Goal: Task Accomplishment & Management: Use online tool/utility

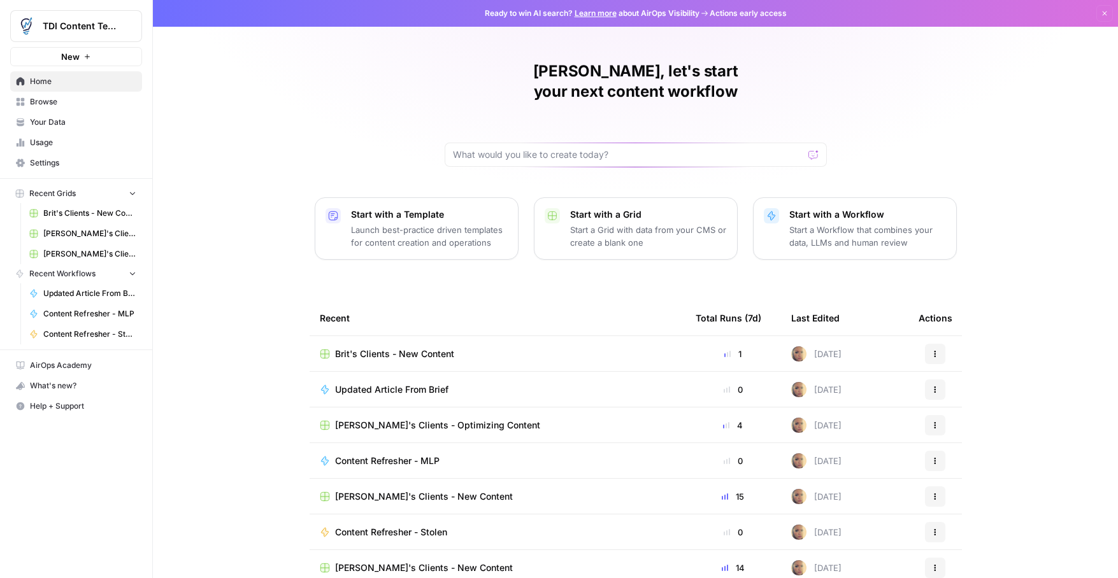
click at [62, 143] on span "Usage" at bounding box center [83, 142] width 106 height 11
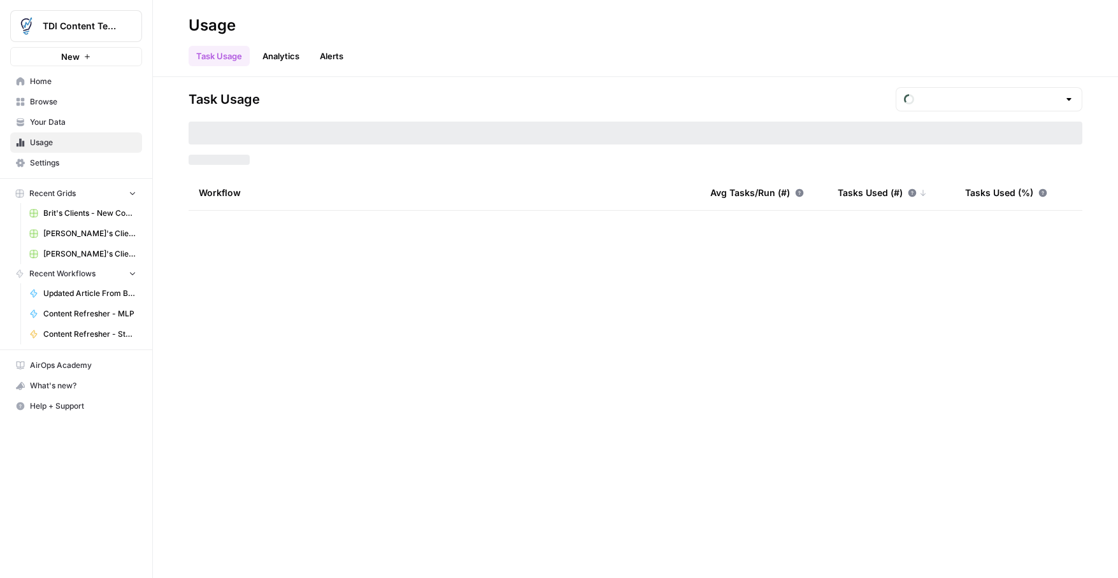
type input "August Tasks"
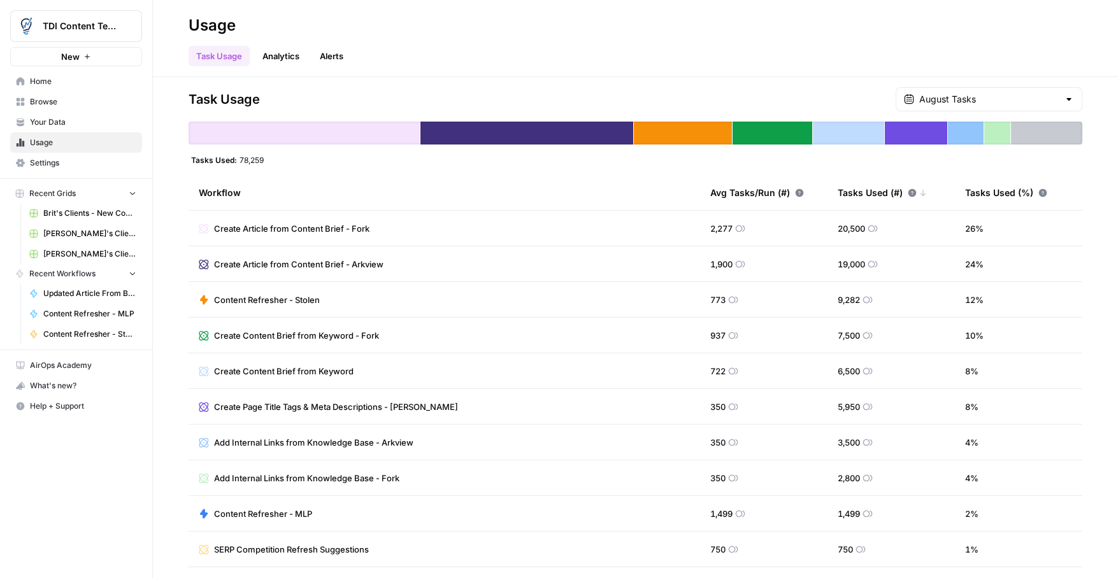
click at [325, 55] on link "Alerts" at bounding box center [331, 56] width 39 height 20
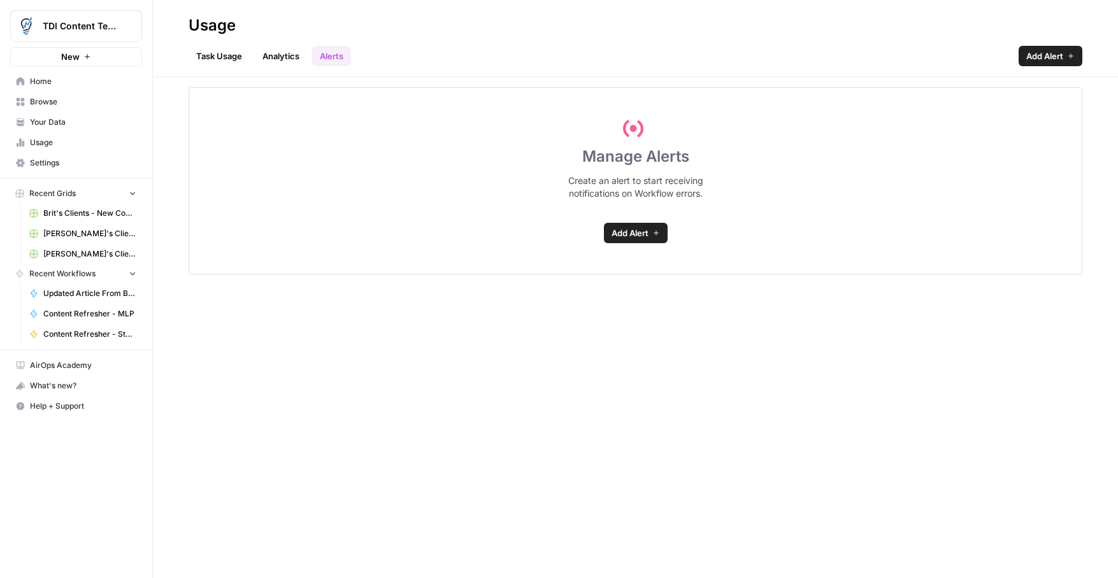
click at [225, 58] on link "Task Usage" at bounding box center [219, 56] width 61 height 20
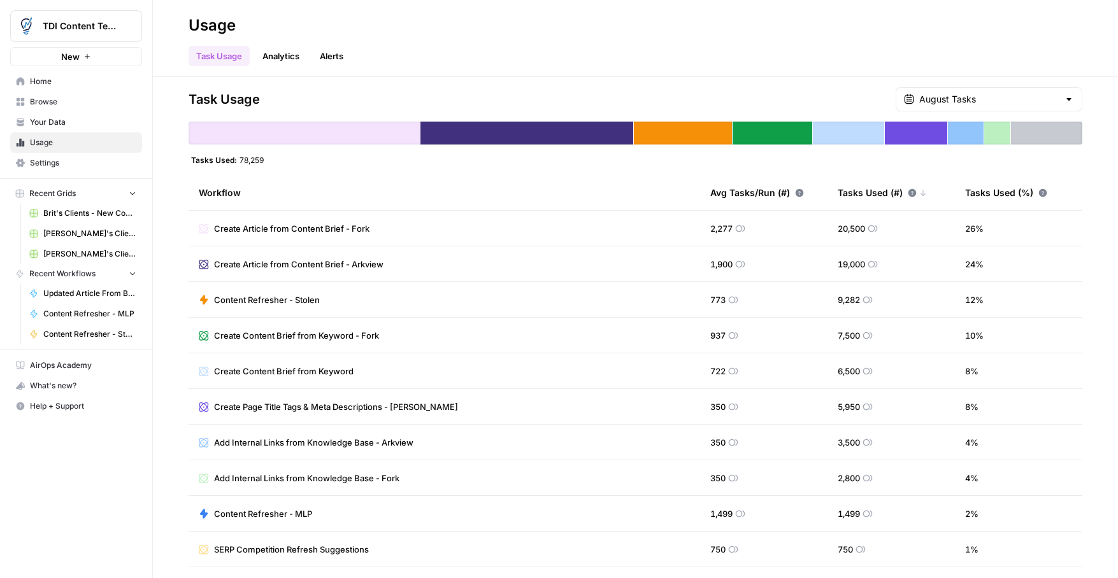
click at [393, 139] on div at bounding box center [304, 133] width 231 height 23
click at [71, 160] on span "Settings" at bounding box center [83, 162] width 106 height 11
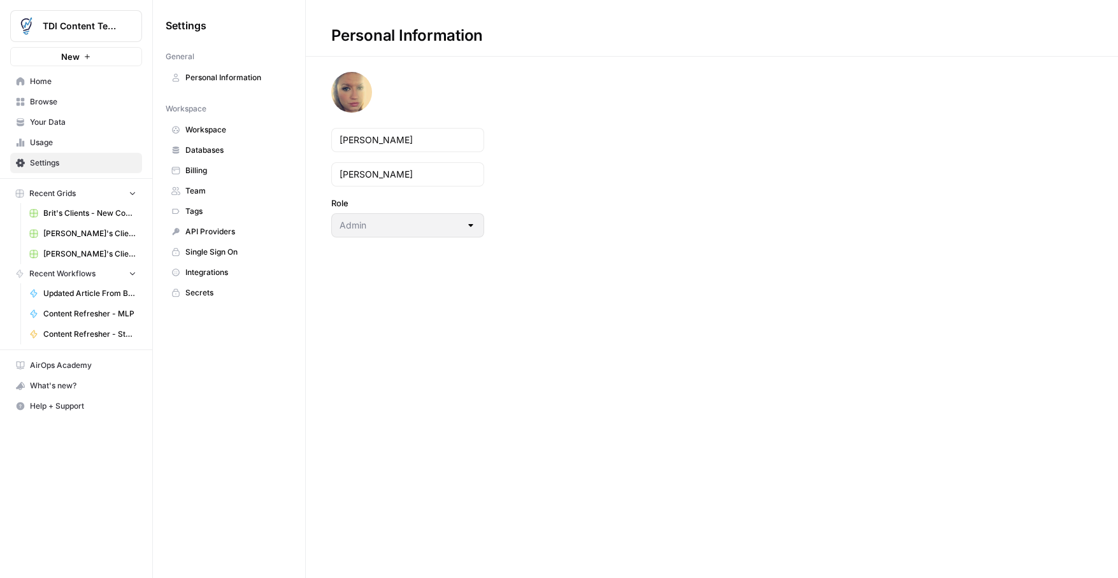
click at [212, 175] on span "Billing" at bounding box center [235, 170] width 101 height 11
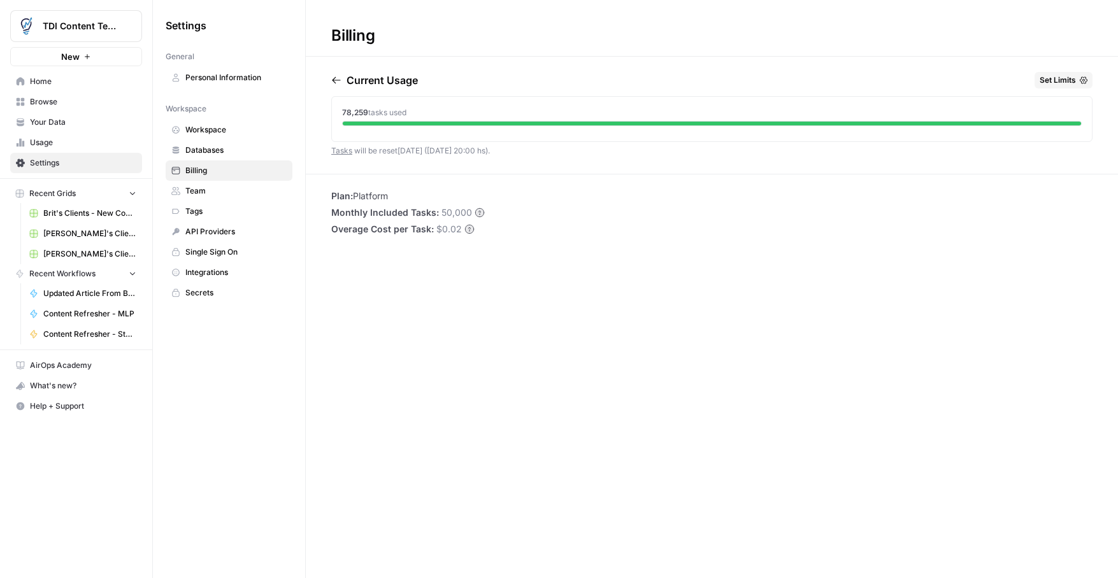
click at [1052, 76] on span "Set Limits" at bounding box center [1057, 80] width 36 height 11
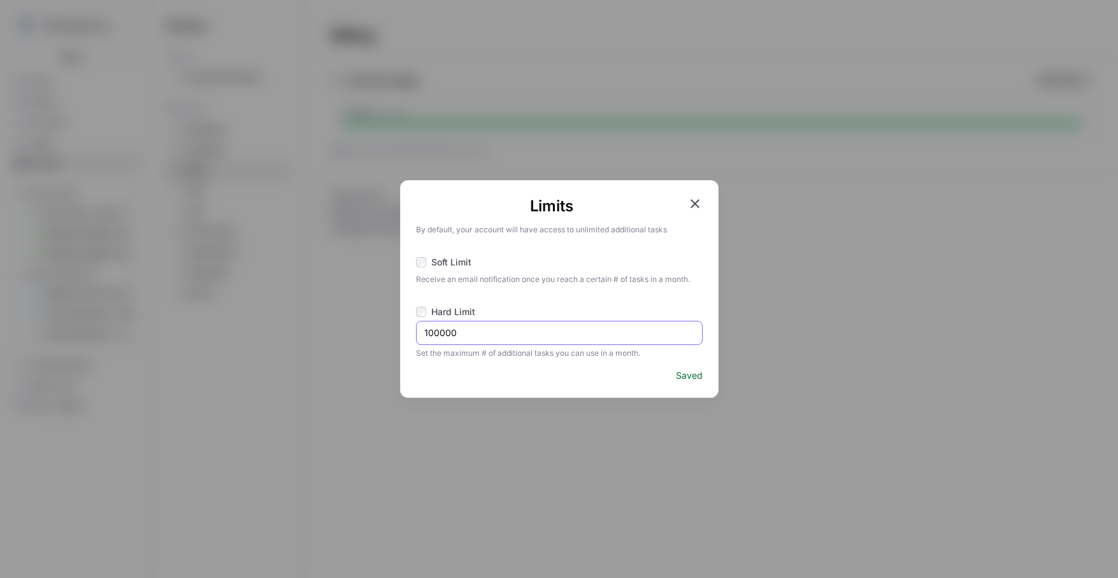
drag, startPoint x: 482, startPoint y: 339, endPoint x: 362, endPoint y: 333, distance: 120.5
click at [361, 333] on div "Limits By default, your account will have access to unlimited additional tasks …" at bounding box center [559, 289] width 1118 height 578
type input "90000"
click at [694, 201] on icon "button" at bounding box center [694, 203] width 15 height 15
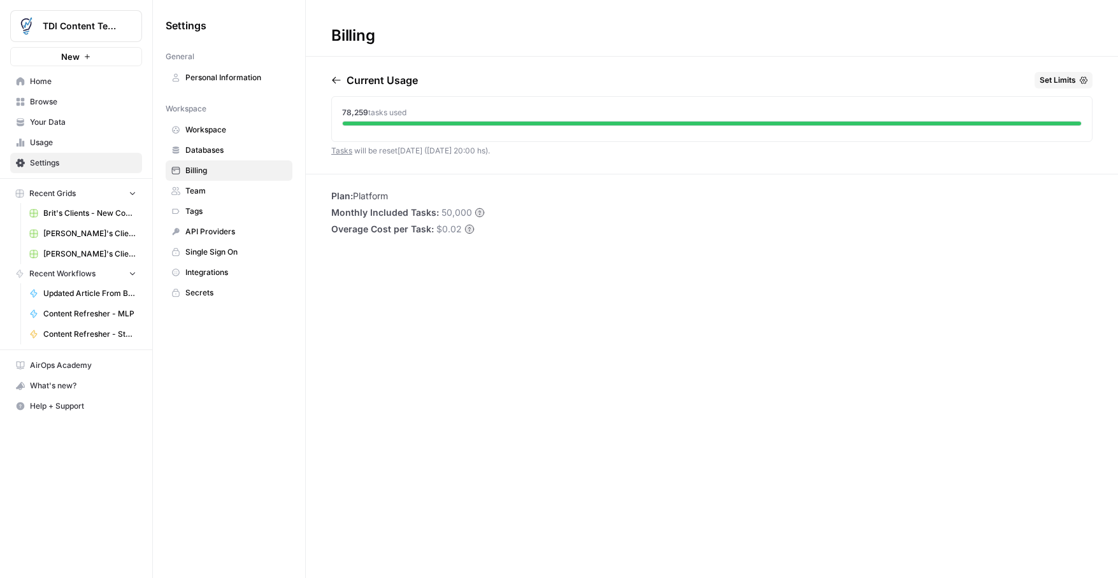
click at [59, 121] on span "Your Data" at bounding box center [83, 122] width 106 height 11
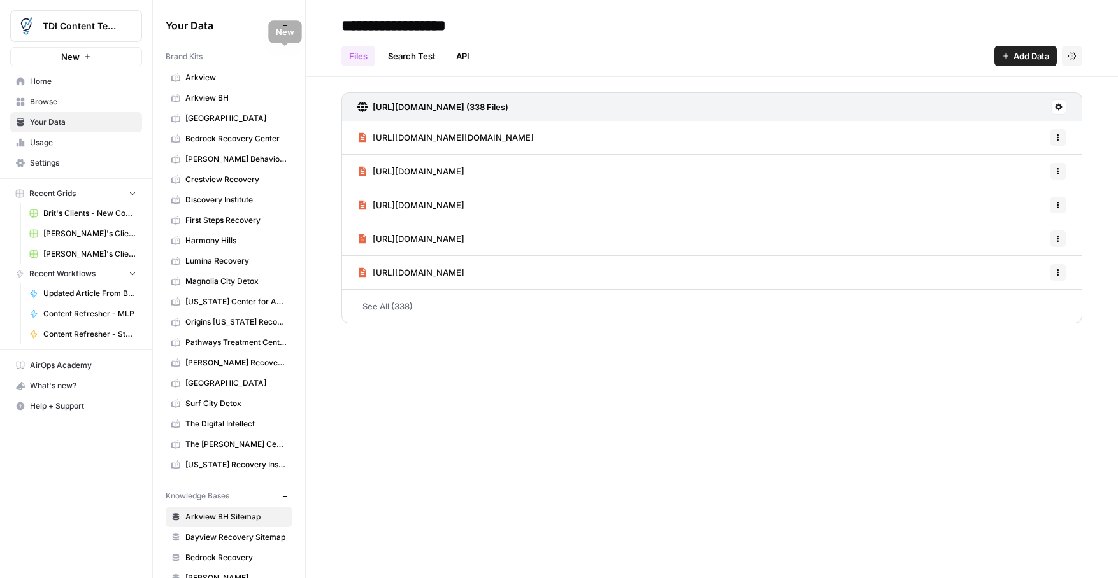
click at [286, 55] on icon "button" at bounding box center [285, 56] width 7 height 7
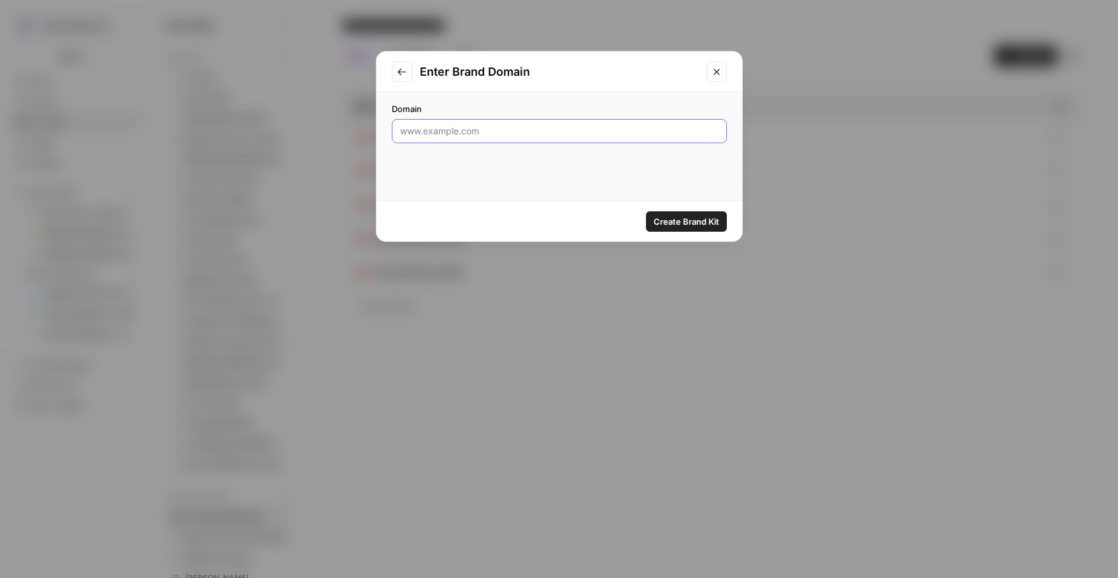
click at [527, 134] on input "Domain" at bounding box center [559, 131] width 318 height 13
paste input "[URL][DOMAIN_NAME]"
type input "[URL][DOMAIN_NAME]"
click at [672, 220] on span "Create Brand Kit" at bounding box center [686, 221] width 66 height 13
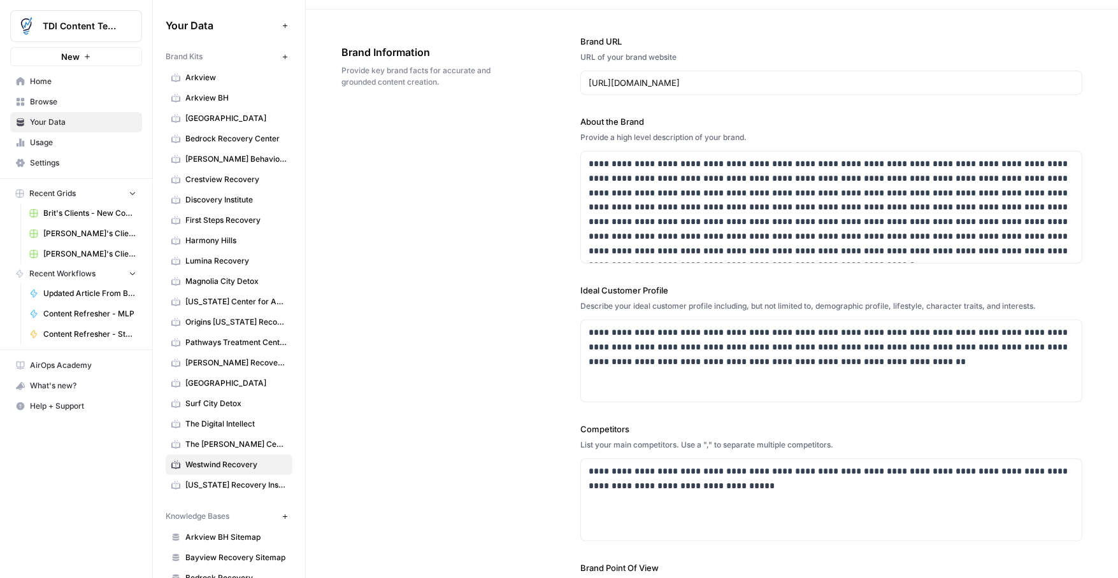
scroll to position [43, 0]
click at [767, 489] on p "**********" at bounding box center [830, 478] width 485 height 29
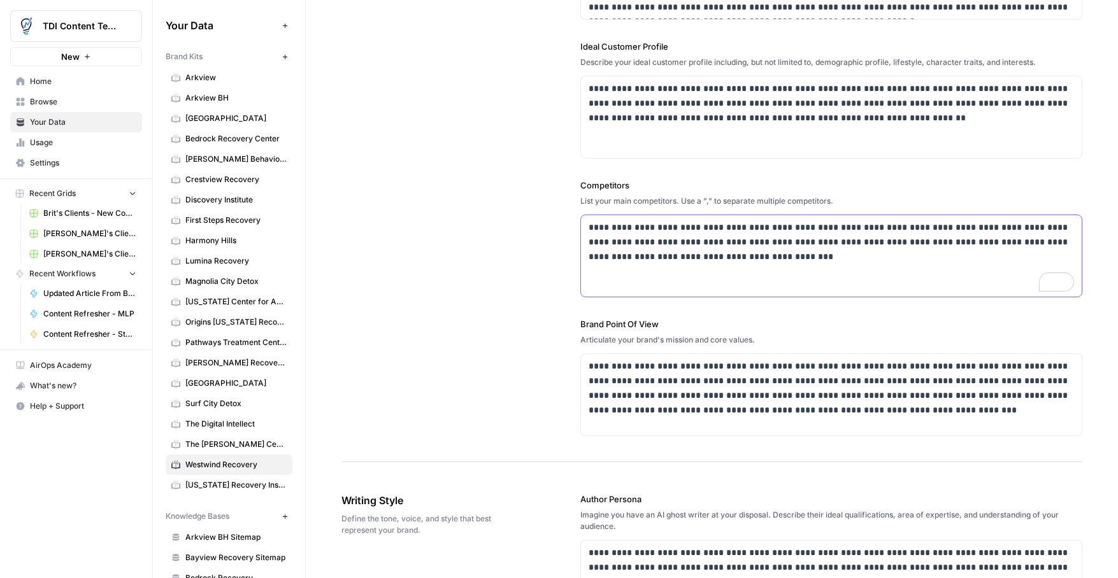
scroll to position [0, 0]
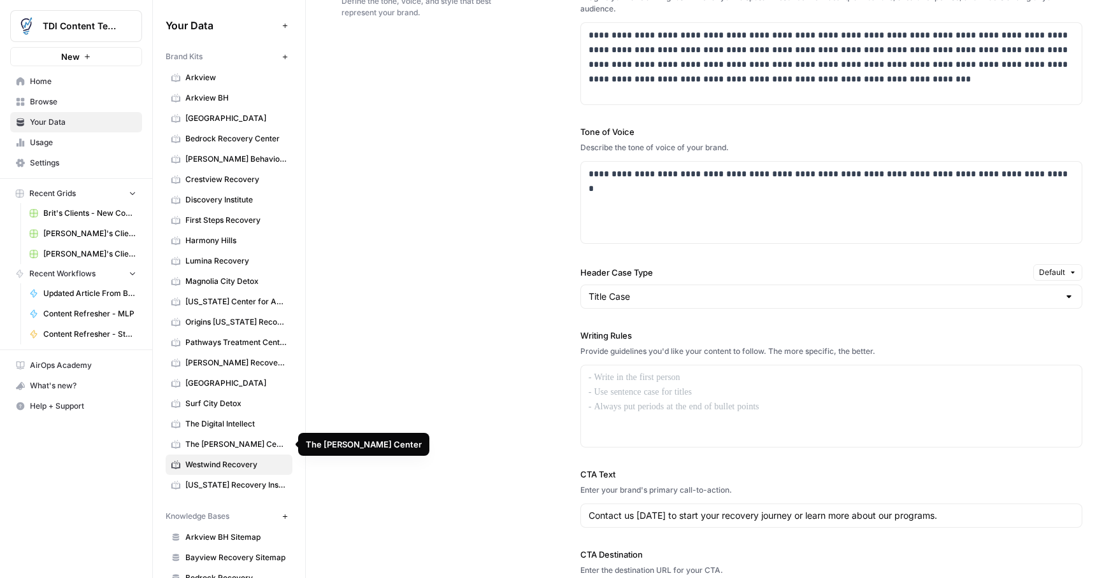
click at [227, 452] on link "The [PERSON_NAME] Center" at bounding box center [229, 444] width 127 height 20
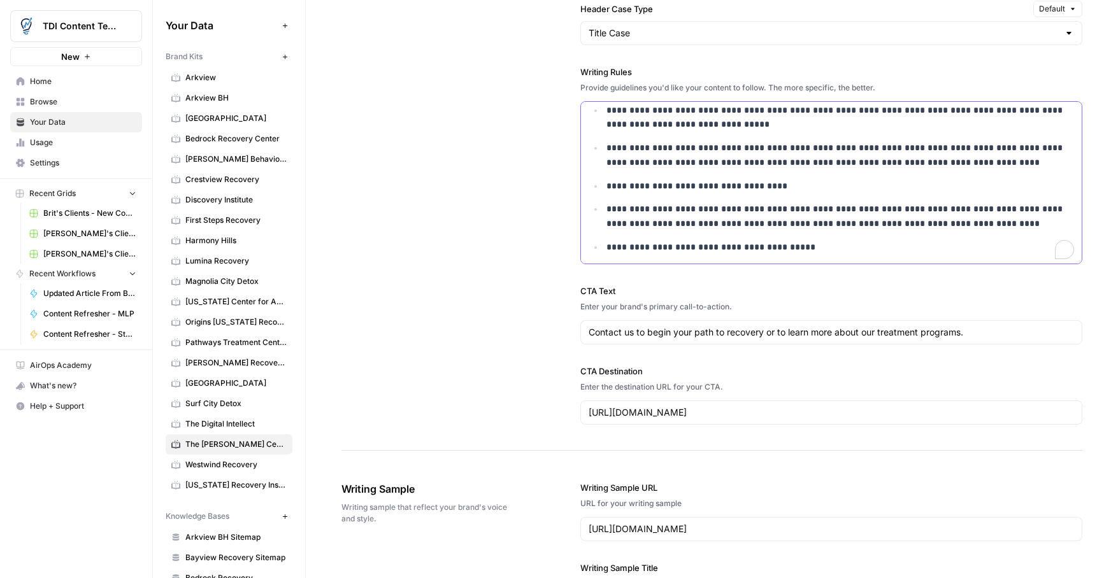
drag, startPoint x: 609, startPoint y: 418, endPoint x: 825, endPoint y: 581, distance: 270.9
click at [825, 578] on html "TDI Content Team New Home Browse Your Data Usage Settings Recent Grids Brit's C…" at bounding box center [559, 289] width 1118 height 578
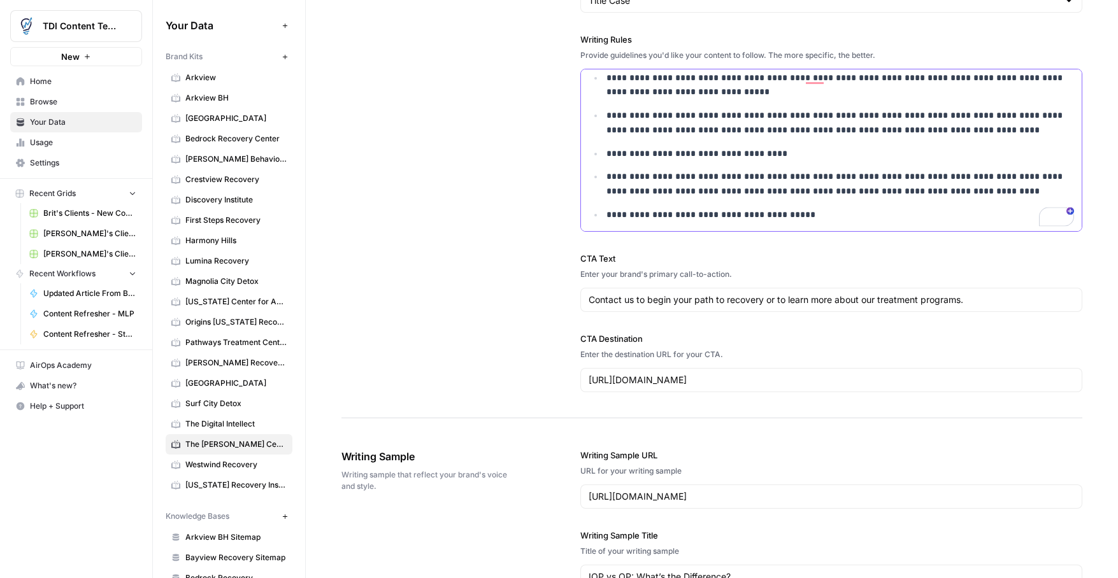
copy ul "**********"
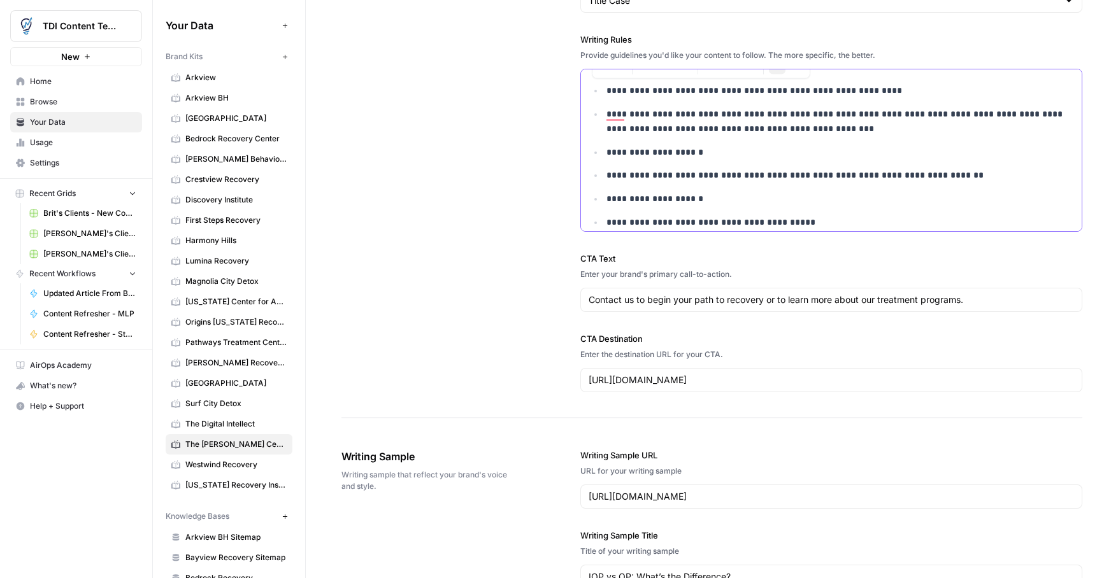
copy ul "**********"
click at [225, 469] on span "Westwind Recovery" at bounding box center [235, 464] width 101 height 11
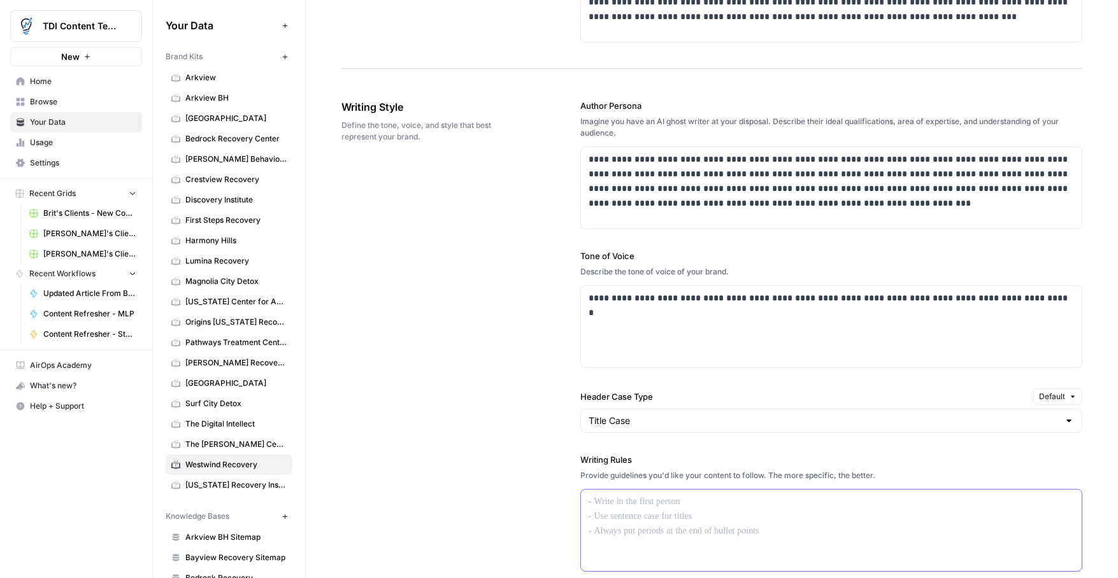
click at [631, 514] on div at bounding box center [831, 531] width 501 height 82
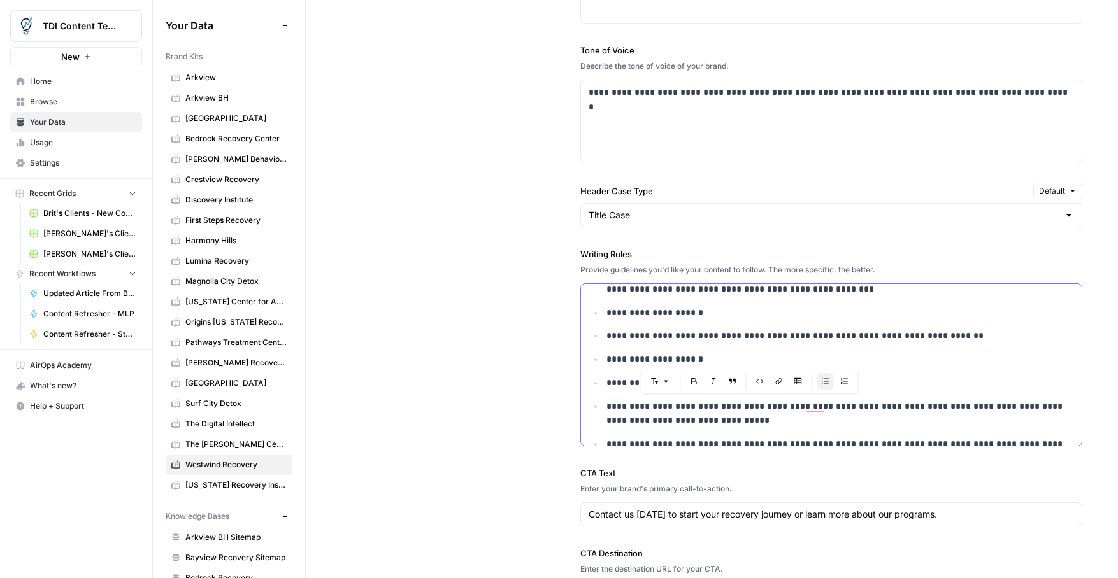
drag, startPoint x: 785, startPoint y: 406, endPoint x: 714, endPoint y: 406, distance: 71.3
click at [714, 406] on p "**********" at bounding box center [839, 413] width 467 height 29
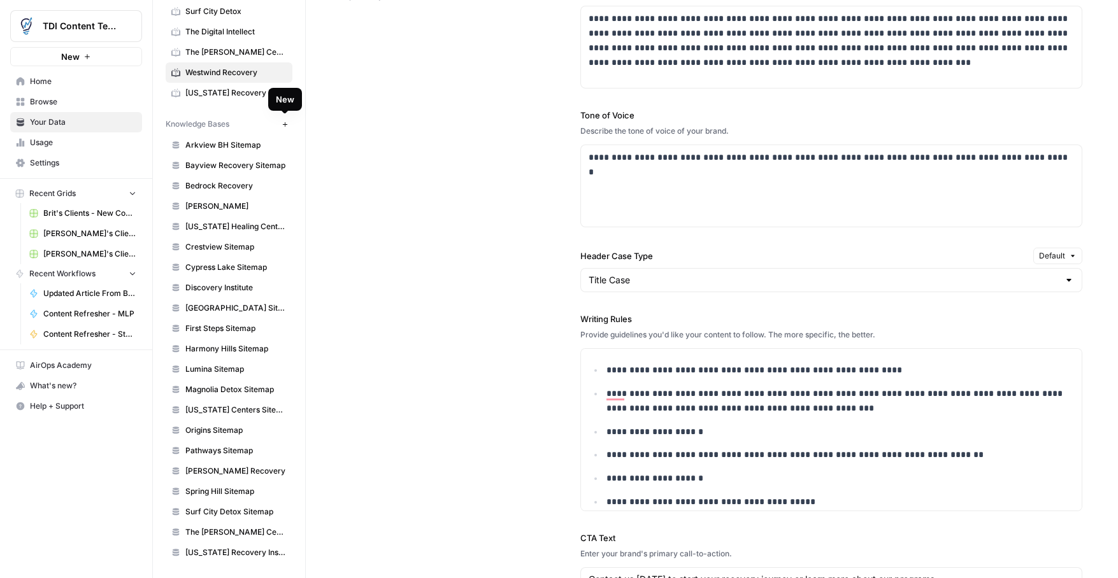
click at [283, 122] on icon "button" at bounding box center [285, 124] width 7 height 7
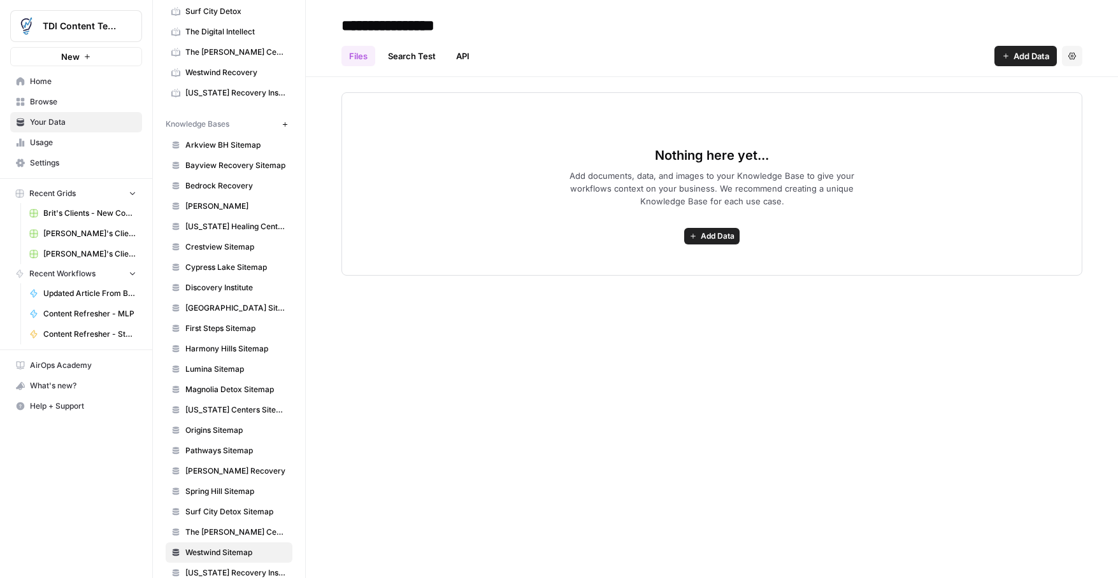
type input "**********"
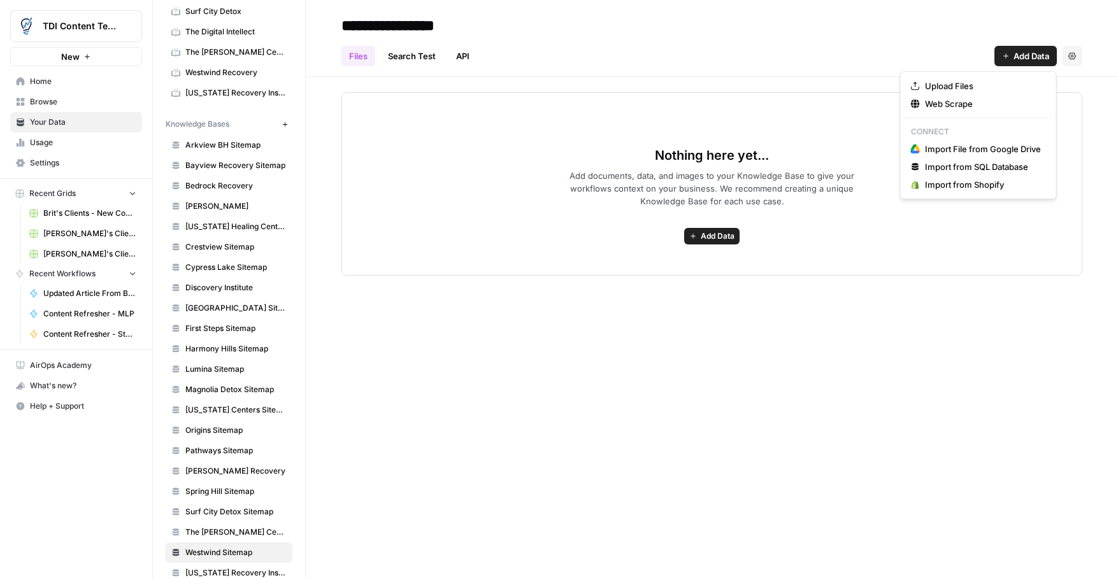
click at [1015, 55] on span "Add Data" at bounding box center [1031, 56] width 36 height 13
click at [955, 104] on span "Web Scrape" at bounding box center [983, 103] width 116 height 13
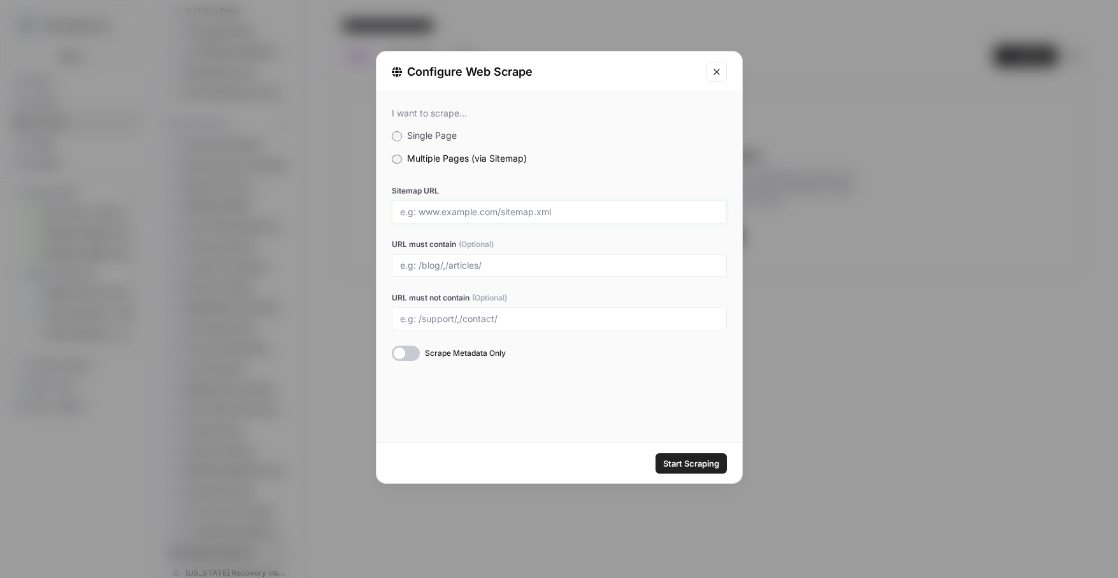
click at [478, 213] on input "Sitemap URL" at bounding box center [559, 211] width 318 height 11
paste input "[URL][DOMAIN_NAME]"
type input "[URL][DOMAIN_NAME]"
click at [692, 459] on span "Start Scraping" at bounding box center [691, 463] width 56 height 13
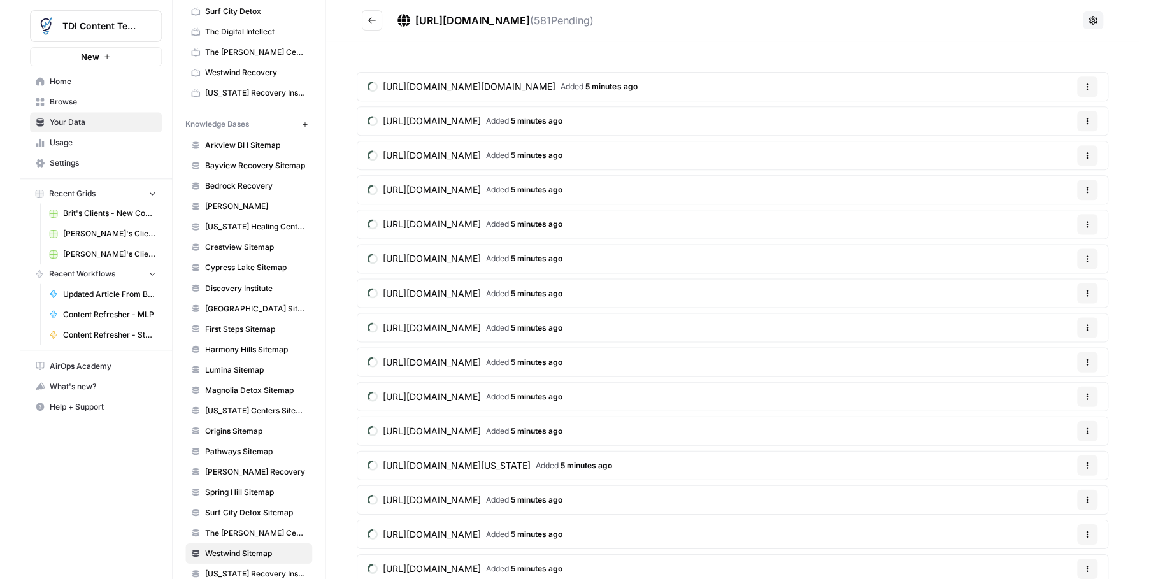
scroll to position [392, 0]
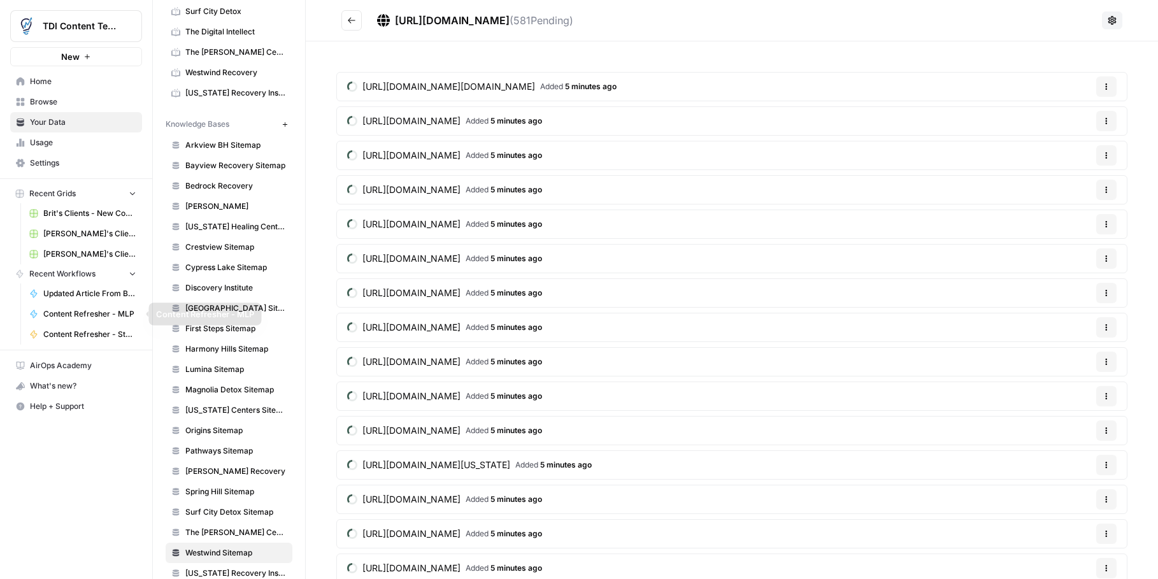
click at [87, 334] on span "Content Refresher - Stolen" at bounding box center [89, 334] width 93 height 11
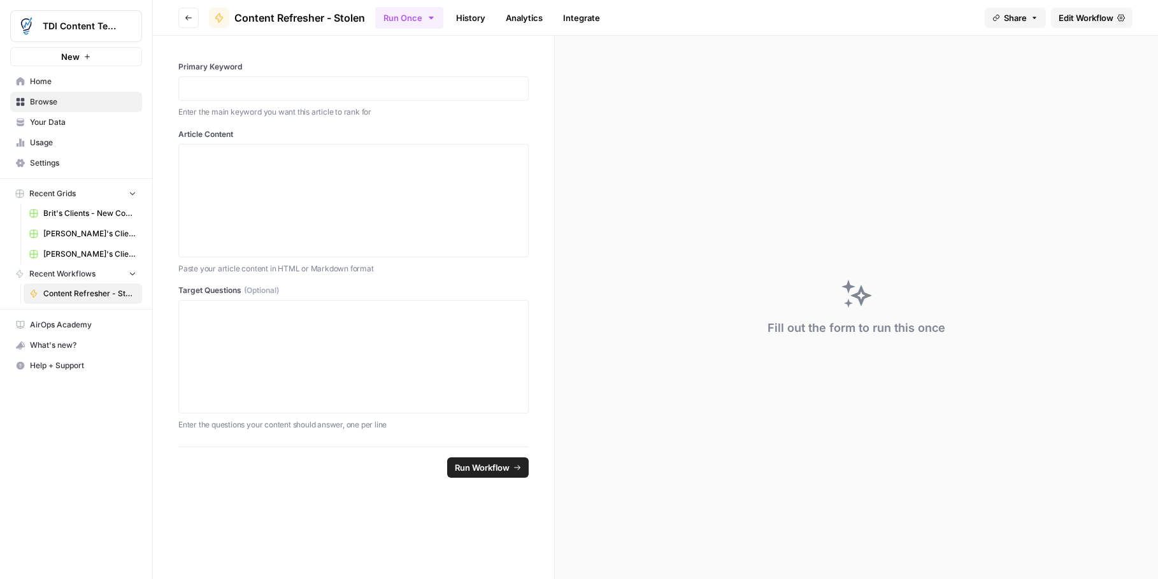
click at [783, 206] on div "Fill out the form to run this once" at bounding box center [856, 307] width 603 height 543
click at [190, 17] on icon "button" at bounding box center [188, 17] width 6 height 5
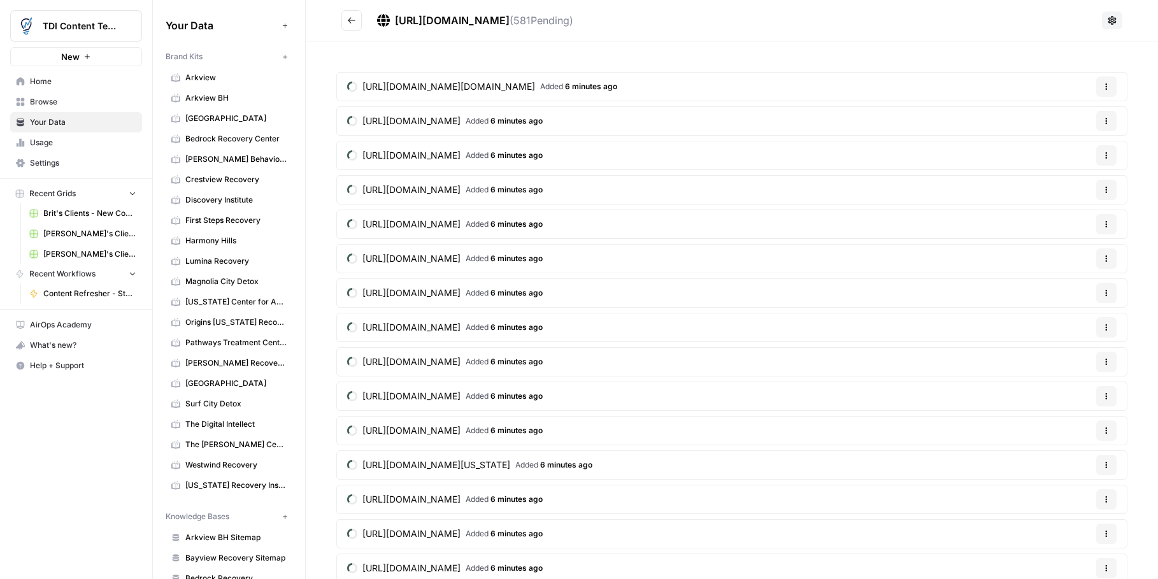
click at [64, 106] on span "Browse" at bounding box center [83, 101] width 106 height 11
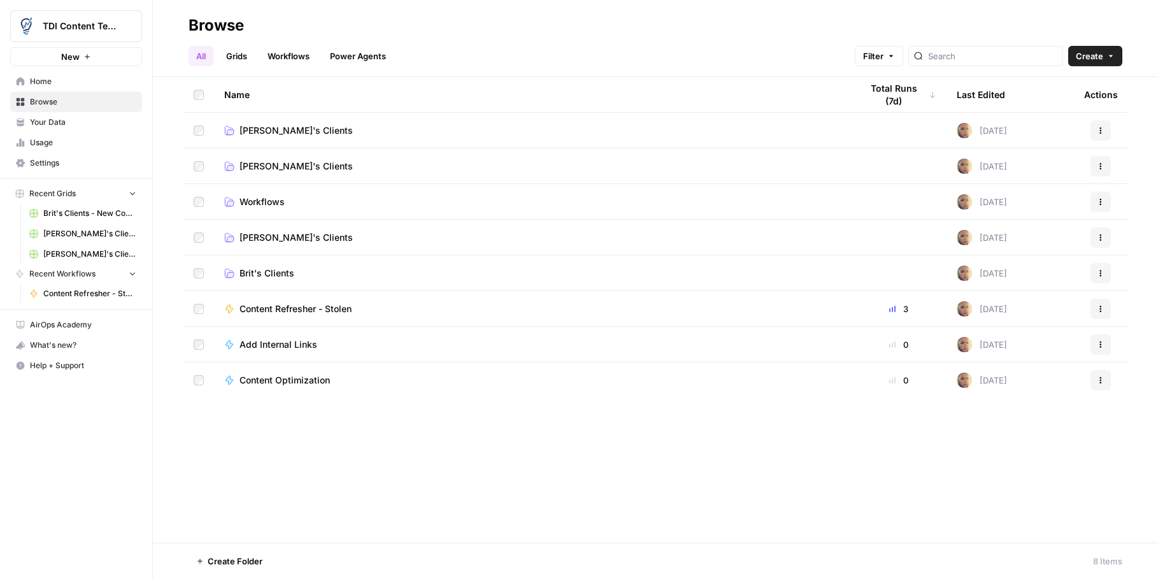
click at [280, 380] on span "Content Optimization" at bounding box center [284, 380] width 90 height 13
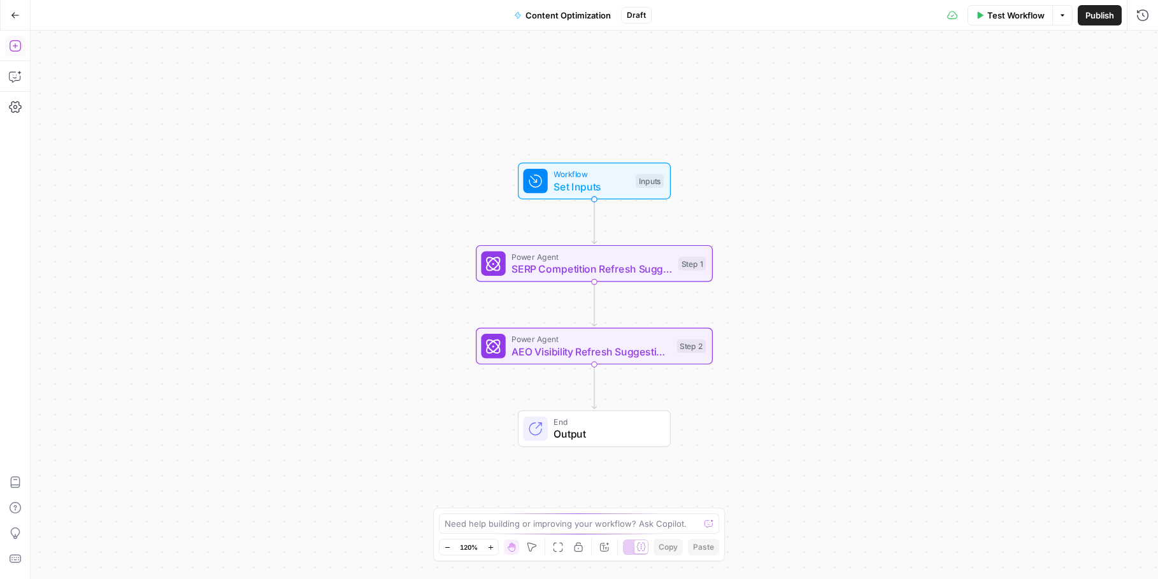
click at [13, 45] on icon "button" at bounding box center [15, 45] width 13 height 13
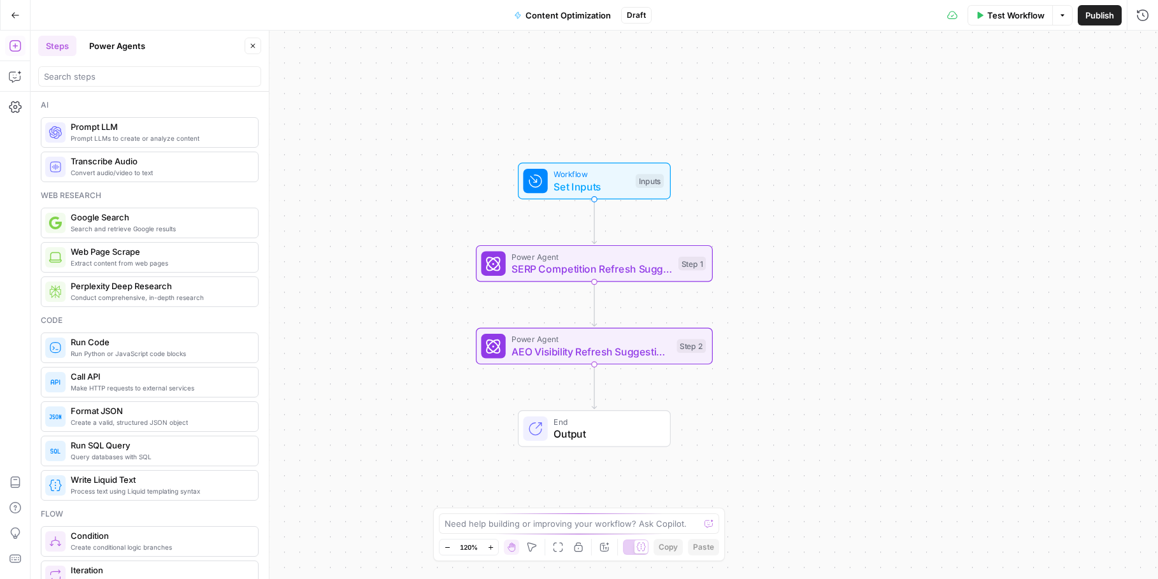
click at [135, 49] on button "Power Agents" at bounding box center [117, 46] width 71 height 20
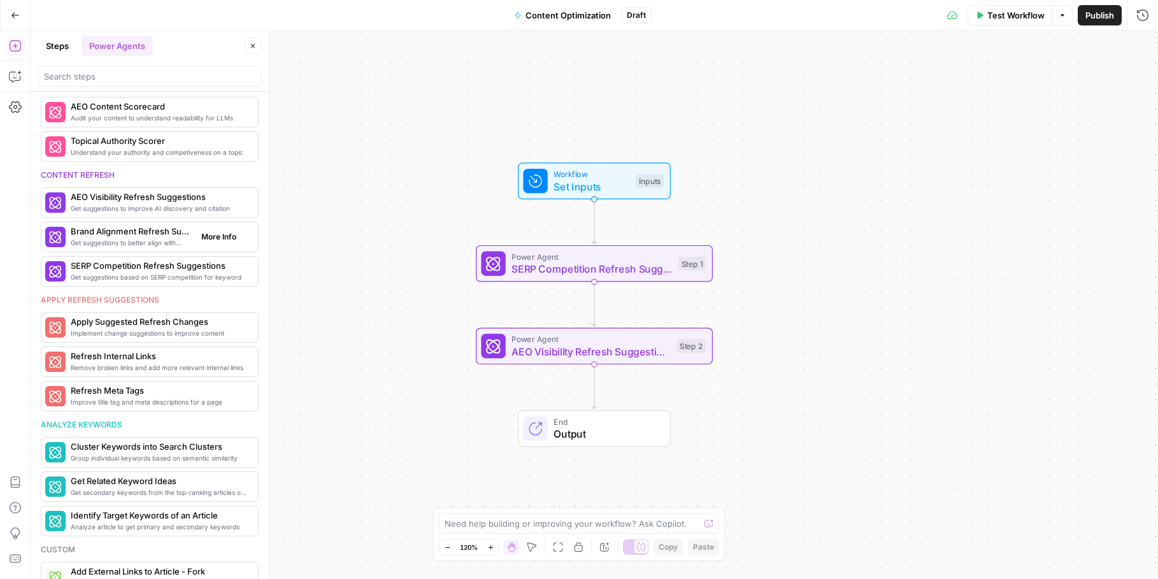
scroll to position [466, 0]
click at [211, 328] on span "More Info" at bounding box center [218, 325] width 35 height 11
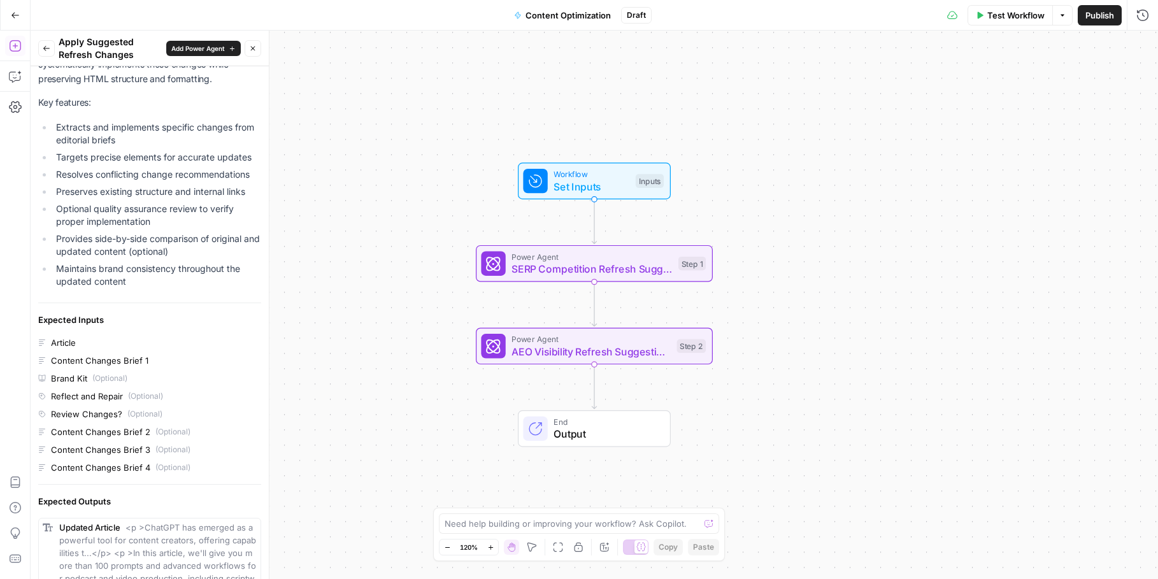
scroll to position [0, 0]
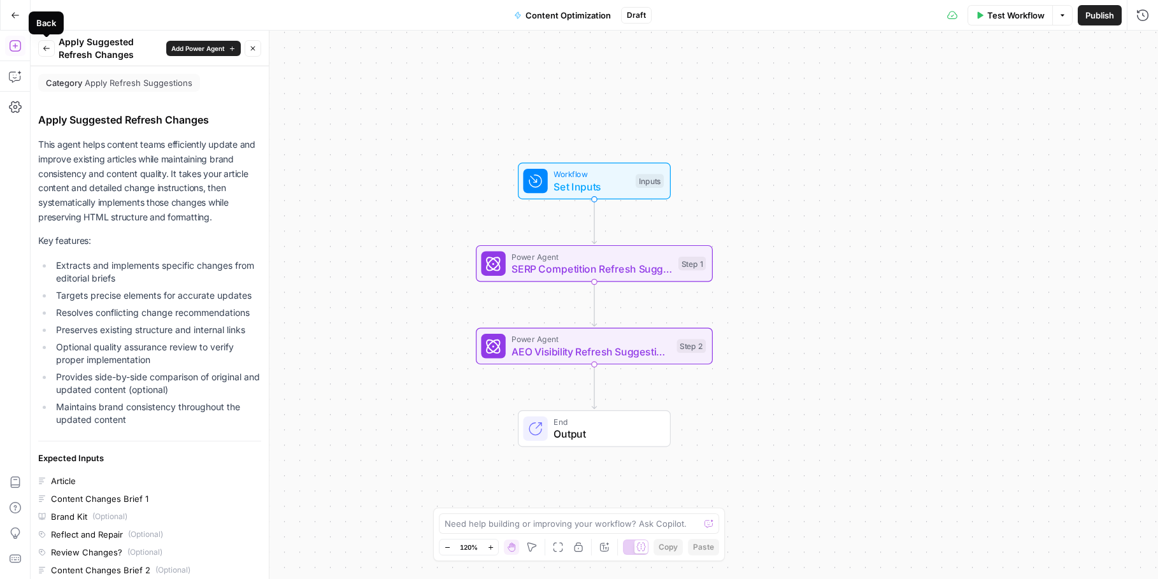
click at [43, 46] on icon "button" at bounding box center [47, 49] width 8 height 8
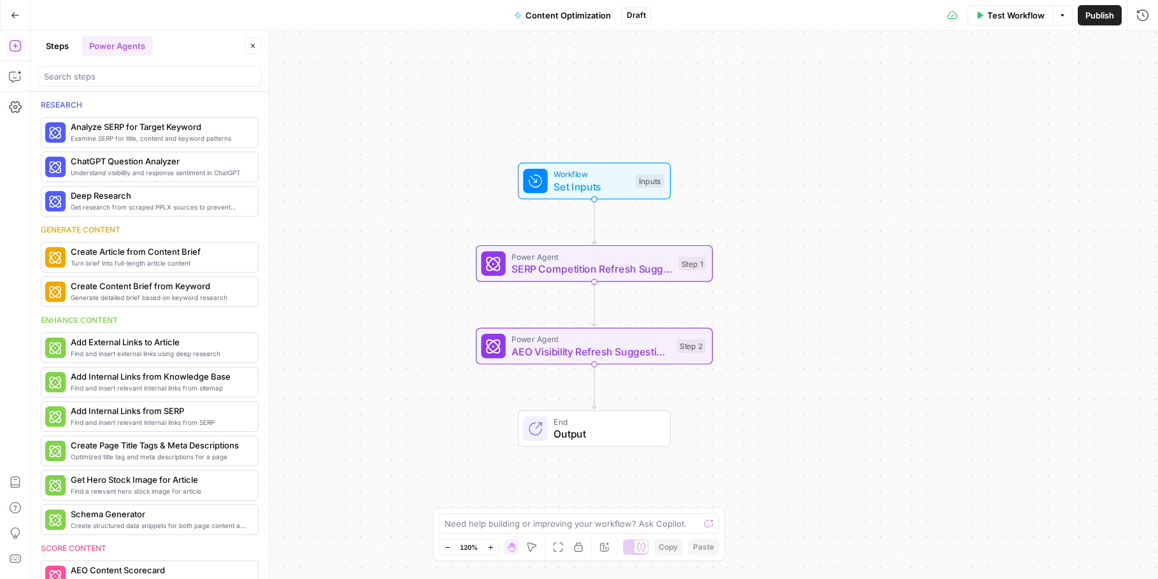
click at [11, 17] on icon "button" at bounding box center [15, 15] width 9 height 9
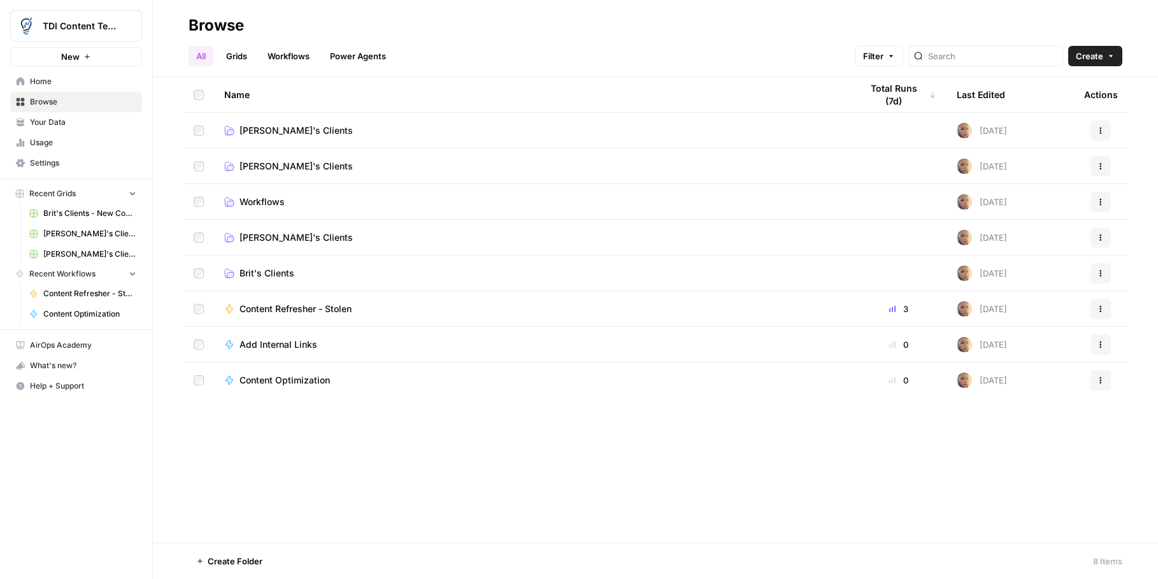
click at [298, 55] on link "Workflows" at bounding box center [288, 56] width 57 height 20
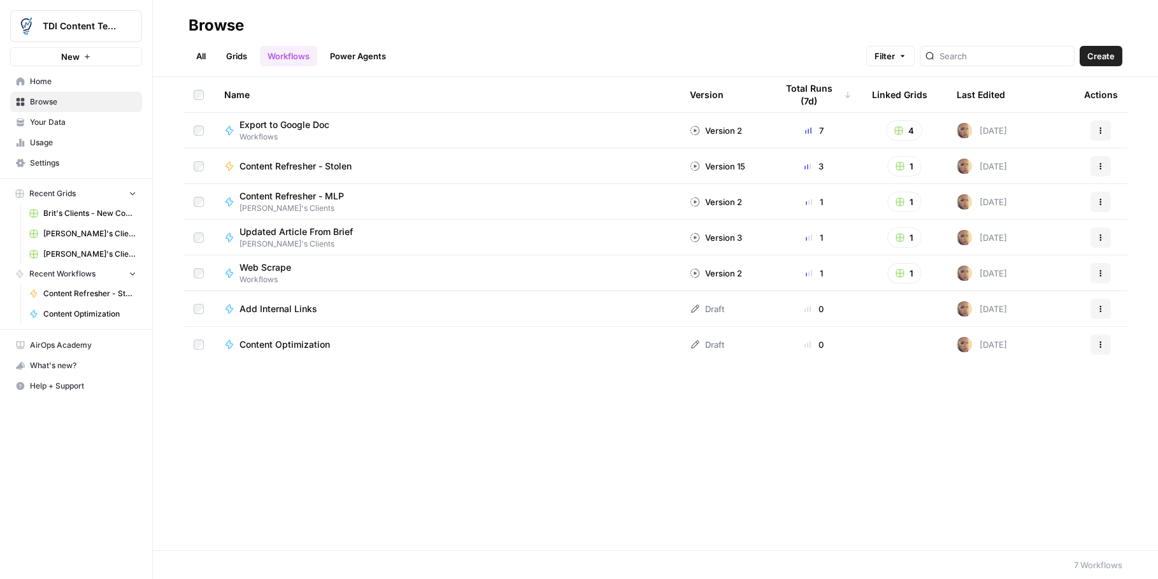
click at [305, 196] on span "Content Refresher - MLP" at bounding box center [291, 196] width 104 height 13
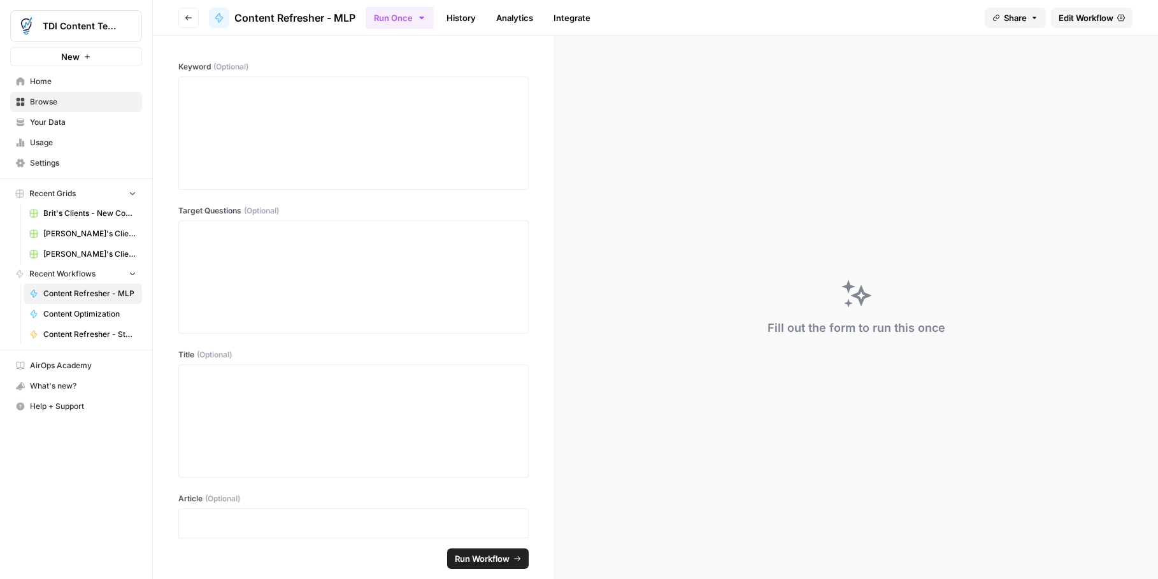
click at [193, 17] on button "Go back" at bounding box center [188, 18] width 20 height 20
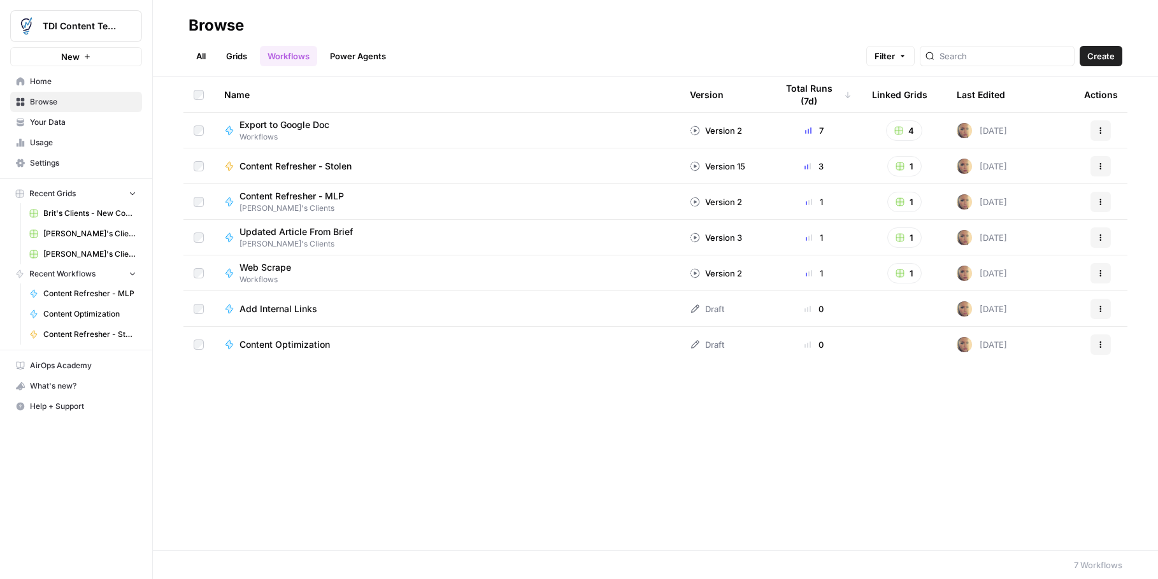
click at [298, 197] on span "Content Refresher - MLP" at bounding box center [291, 196] width 104 height 13
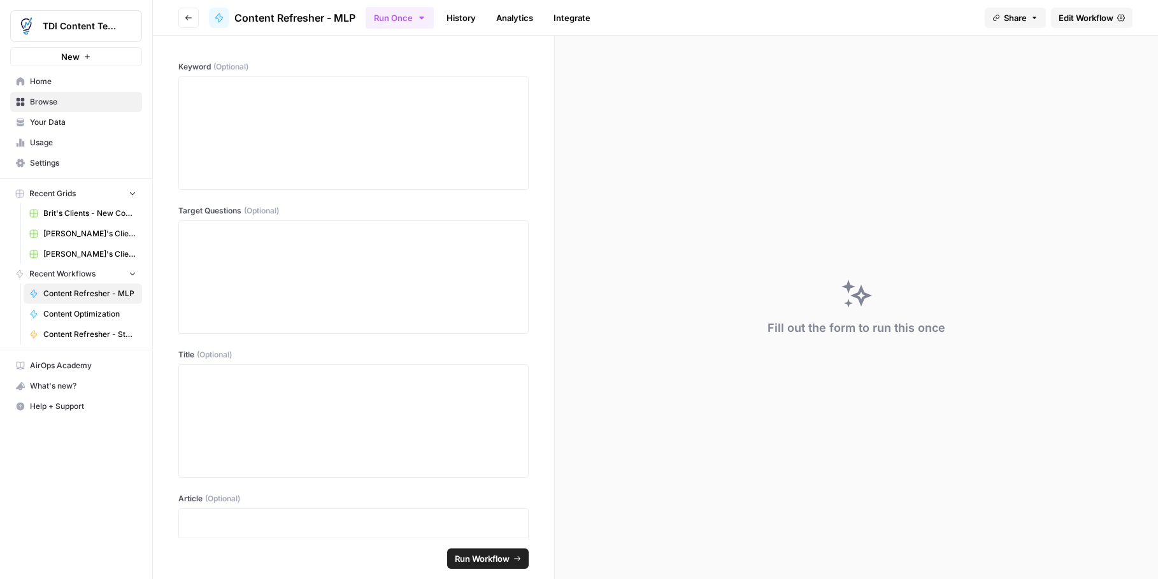
click at [662, 74] on div "Fill out the form to run this once" at bounding box center [856, 307] width 603 height 543
click at [188, 19] on icon "button" at bounding box center [189, 18] width 8 height 8
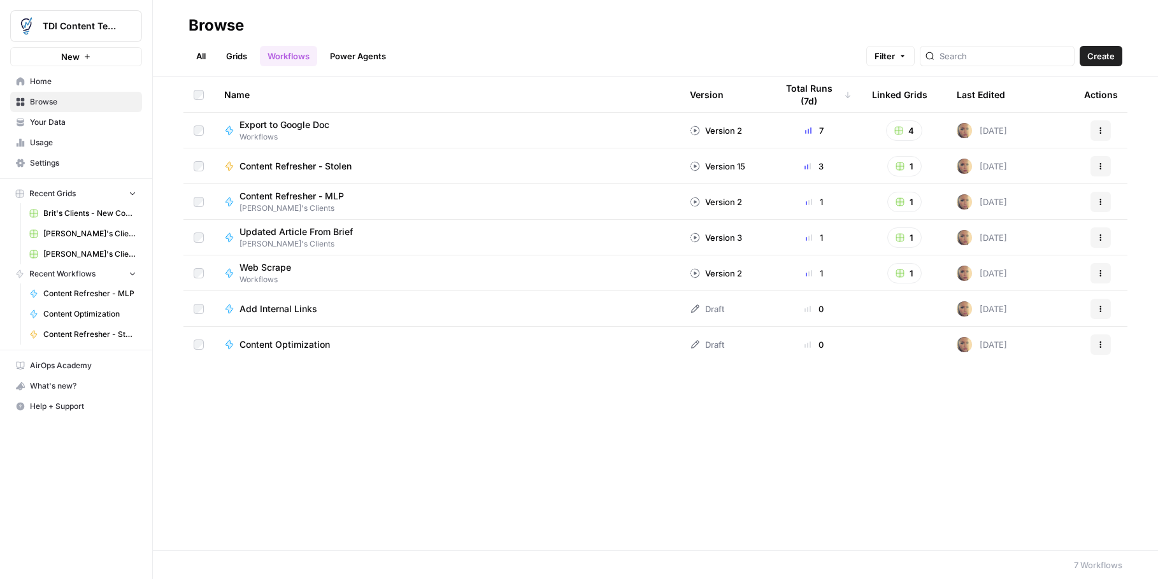
click at [299, 230] on span "Updated Article From Brief" at bounding box center [295, 231] width 113 height 13
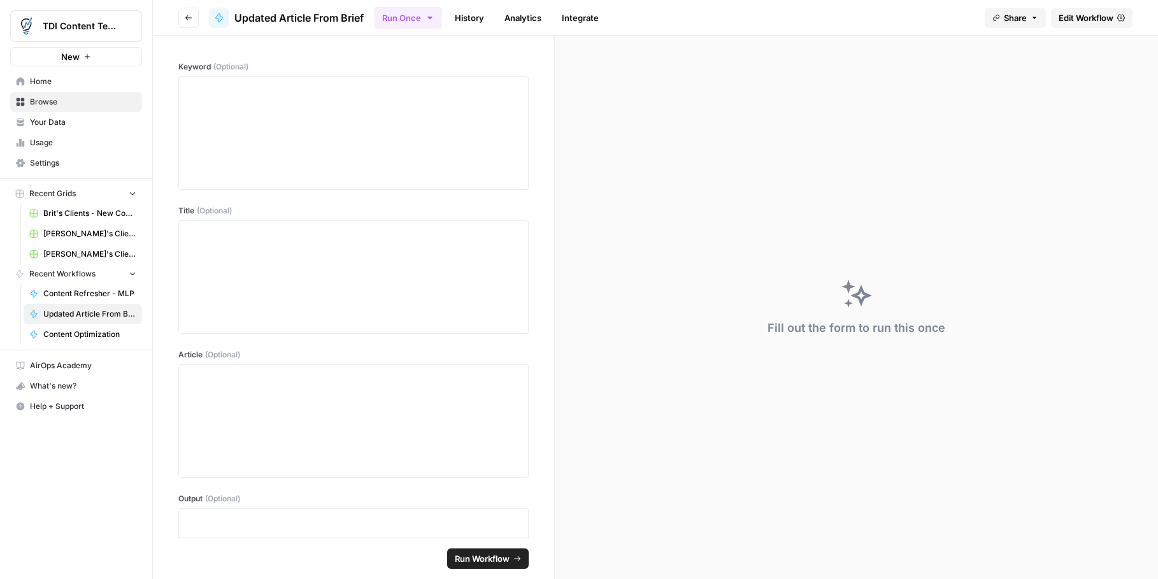
click at [194, 22] on button "Go back" at bounding box center [188, 18] width 20 height 20
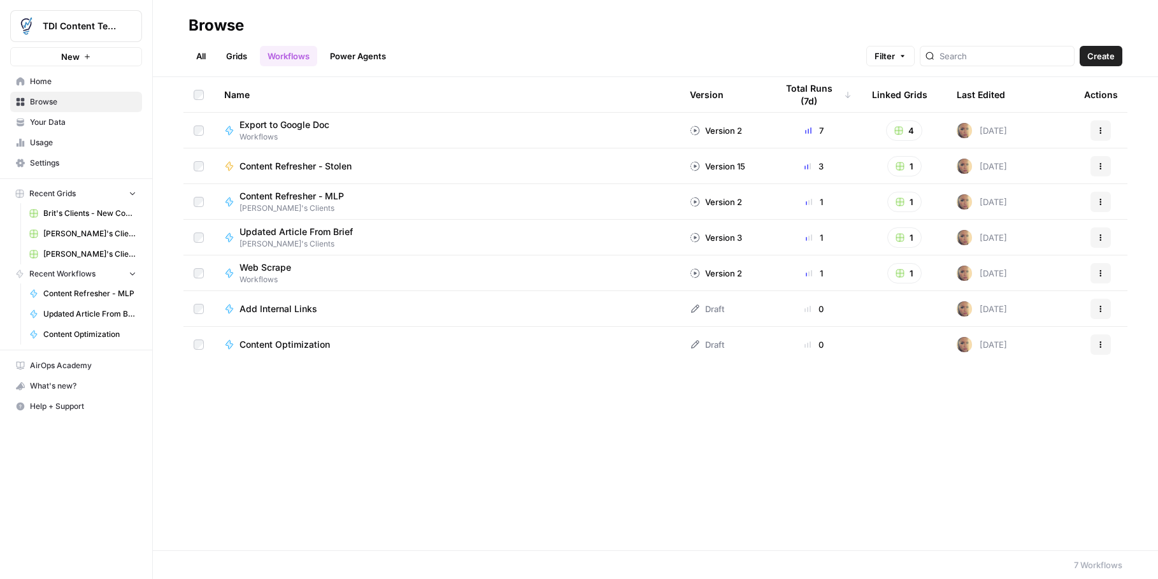
click at [228, 57] on link "Grids" at bounding box center [236, 56] width 36 height 20
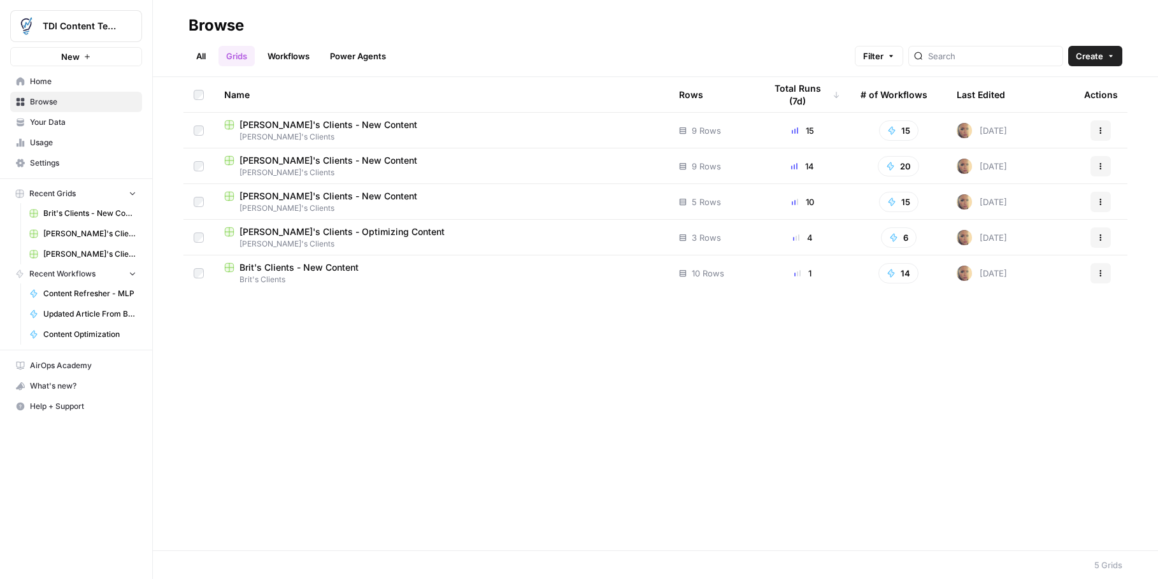
click at [335, 229] on span "[PERSON_NAME]'s Clients - Optimizing Content" at bounding box center [341, 231] width 205 height 13
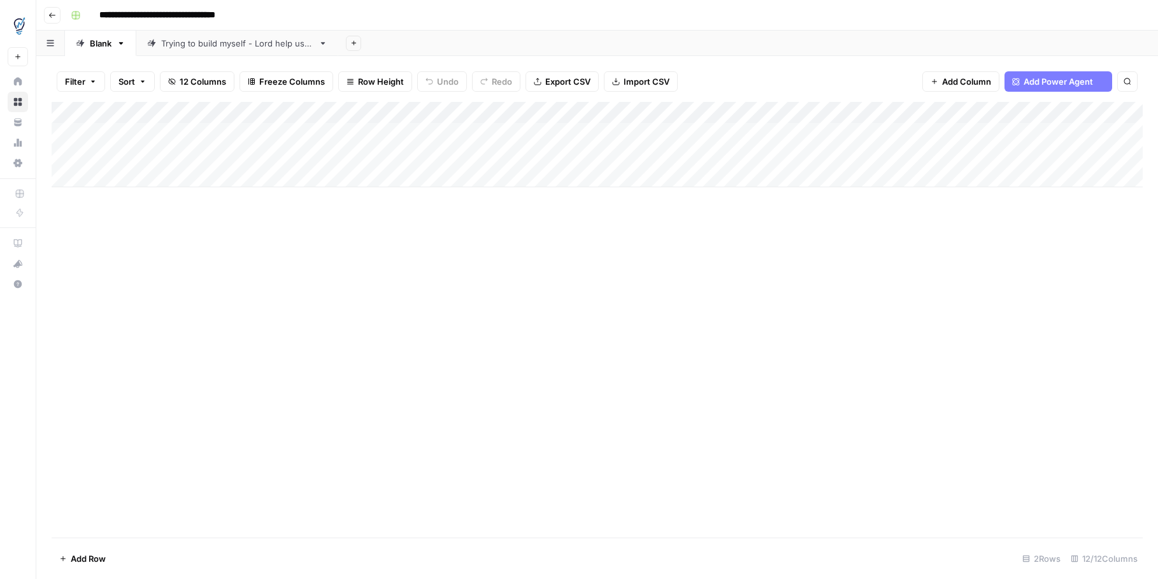
click at [252, 50] on link "Trying to build myself - Lord help us all" at bounding box center [237, 43] width 202 height 25
click at [1055, 135] on div "Add Column" at bounding box center [597, 134] width 1091 height 64
click at [1117, 114] on div "Add Column" at bounding box center [597, 134] width 1091 height 64
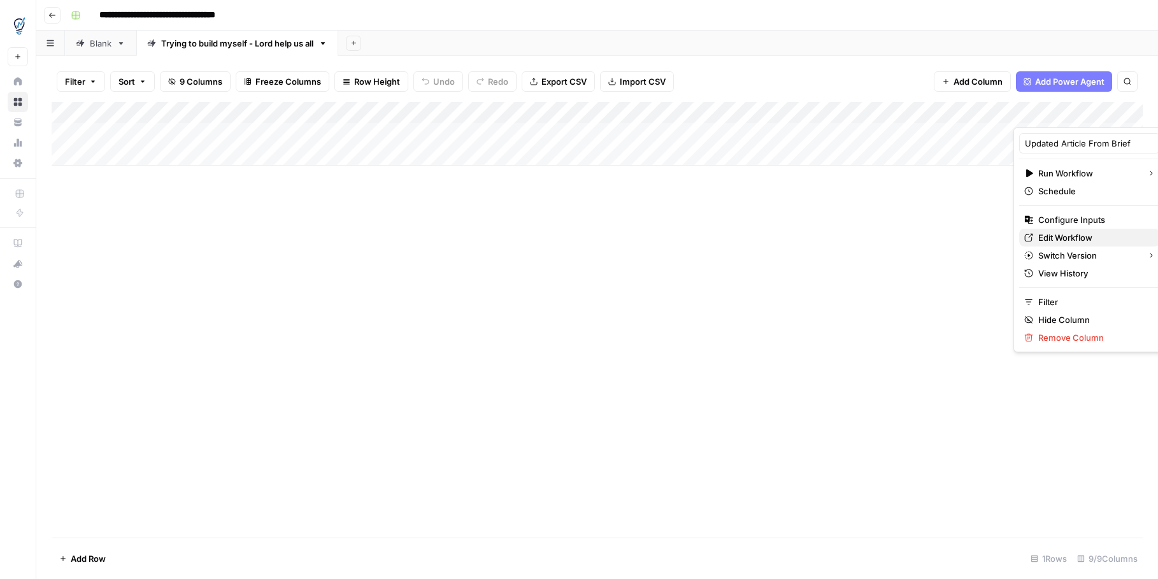
click at [1052, 238] on span "Edit Workflow" at bounding box center [1093, 237] width 111 height 13
